Goal: Task Accomplishment & Management: Manage account settings

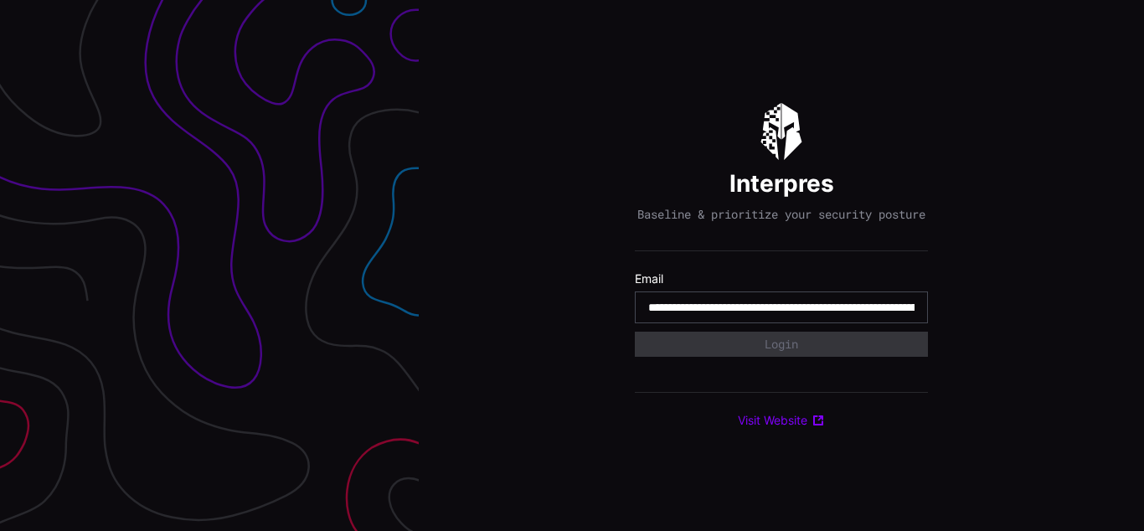
click at [781, 315] on input "**********" at bounding box center [781, 307] width 266 height 15
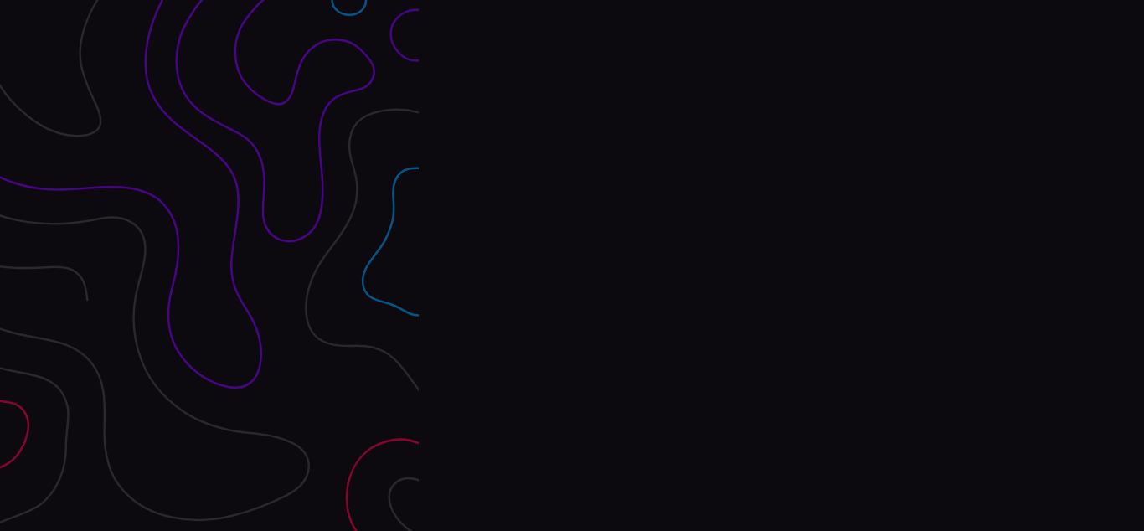
click at [572, 265] on div "Interpres Baseline & prioritize your security posture Email Login Visit Website" at bounding box center [781, 265] width 725 height 531
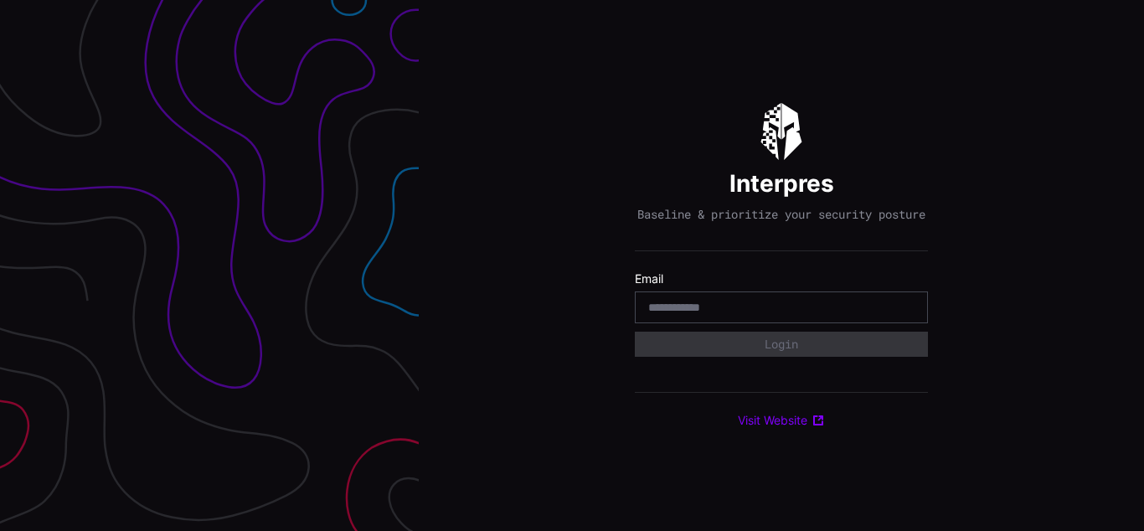
click at [572, 265] on div "Interpres Baseline & prioritize your security posture Email Login Visit Website" at bounding box center [781, 265] width 725 height 531
